Goal: Browse casually: Explore the website without a specific task or goal

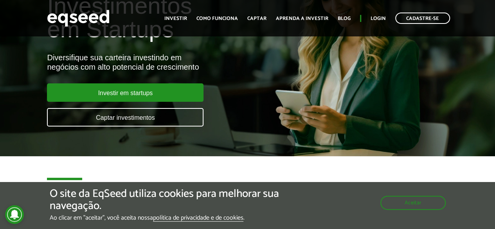
scroll to position [72, 0]
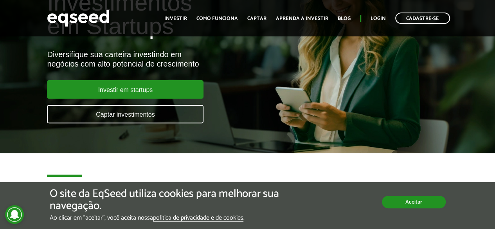
click at [401, 205] on button "Aceitar" at bounding box center [414, 202] width 64 height 13
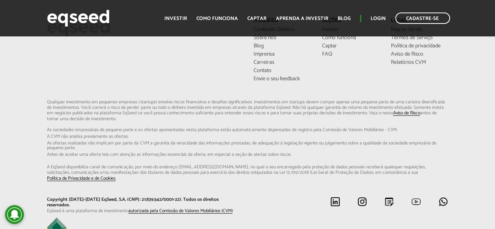
scroll to position [2362, 0]
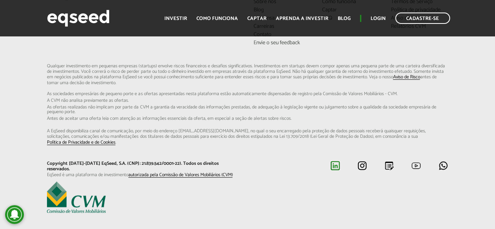
click at [338, 161] on img at bounding box center [335, 166] width 10 height 10
click at [364, 161] on img at bounding box center [362, 166] width 10 height 10
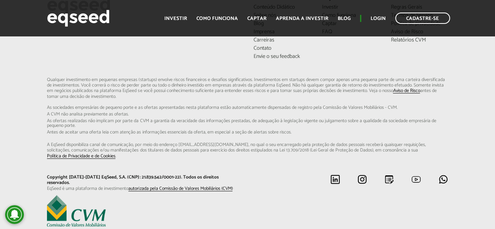
scroll to position [2362, 0]
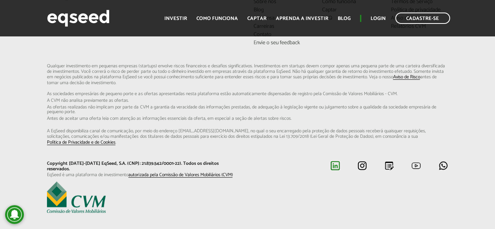
click at [334, 161] on img at bounding box center [335, 166] width 10 height 10
click at [365, 161] on img at bounding box center [362, 166] width 10 height 10
